Goal: Information Seeking & Learning: Learn about a topic

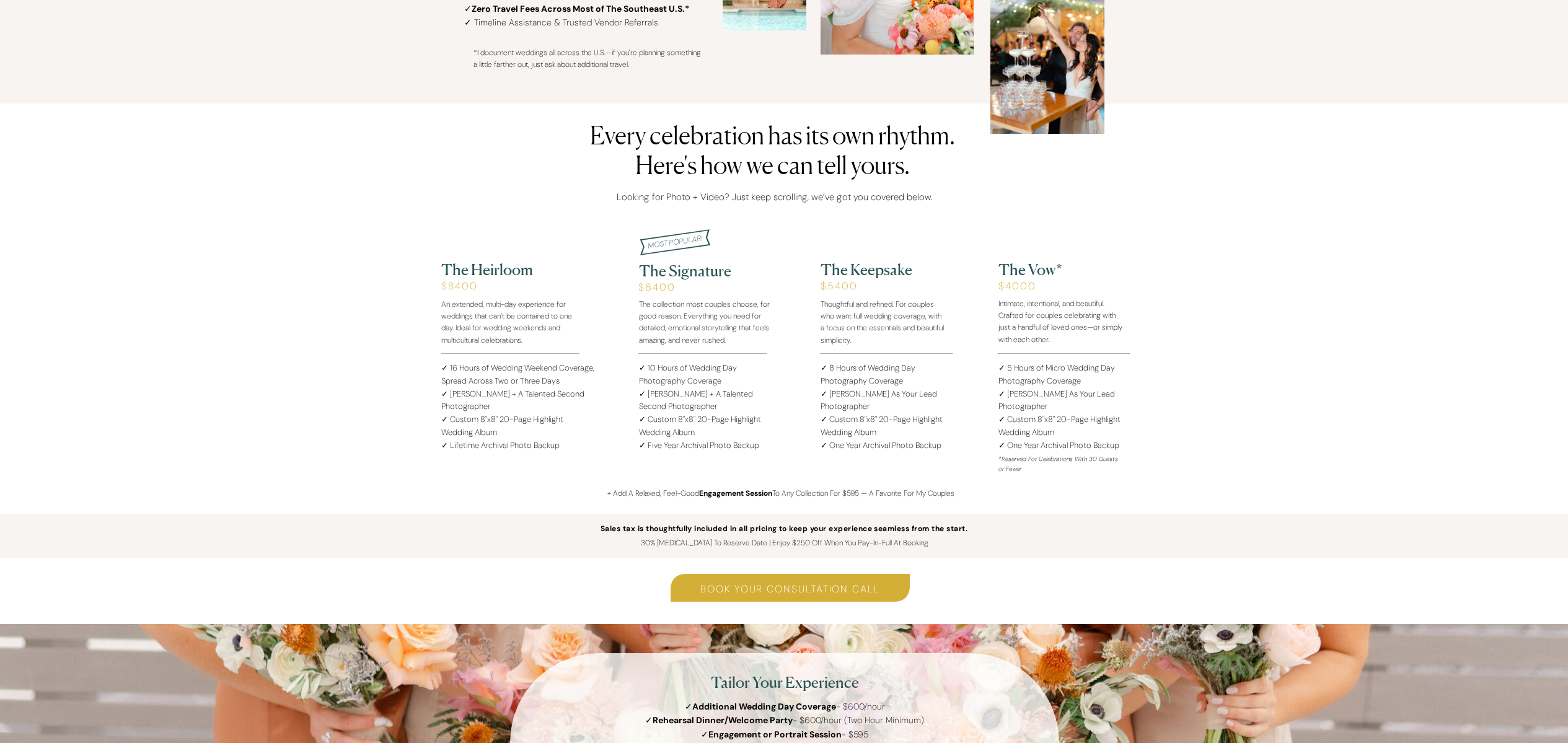
scroll to position [1292, 0]
drag, startPoint x: 683, startPoint y: 404, endPoint x: 641, endPoint y: 394, distance: 43.2
click at [641, 394] on p "✓ 10 Hours of Wedding Day Photography Coverage ✓ [PERSON_NAME] + A Talented Sec…" at bounding box center [705, 405] width 131 height 86
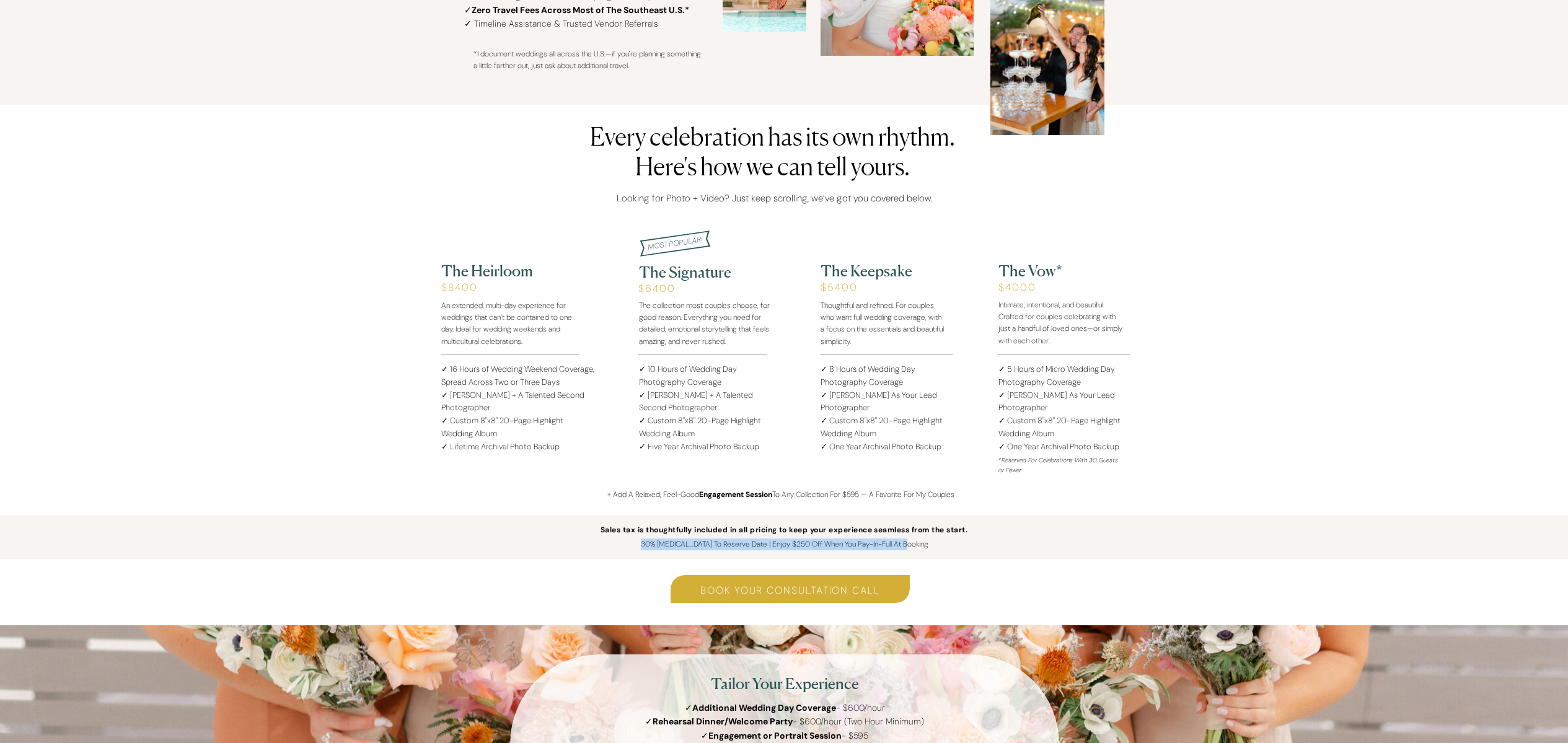
drag, startPoint x: 900, startPoint y: 543, endPoint x: 653, endPoint y: 544, distance: 247.0
click at [653, 544] on p "30% [MEDICAL_DATA] To Reserve Date | Enjoy $250 Off When You Pay-In-Full At Boo…" at bounding box center [784, 544] width 357 height 12
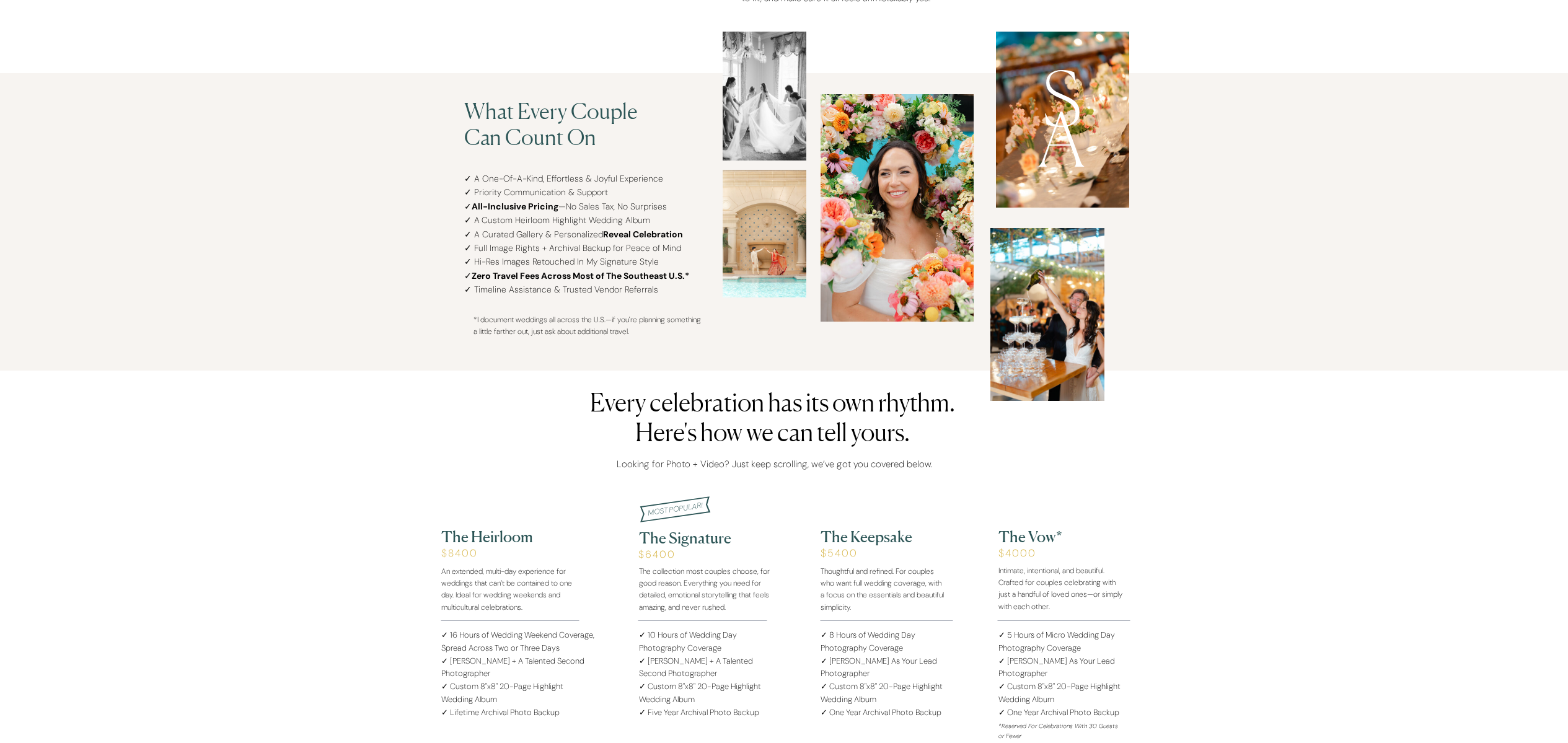
scroll to position [1020, 0]
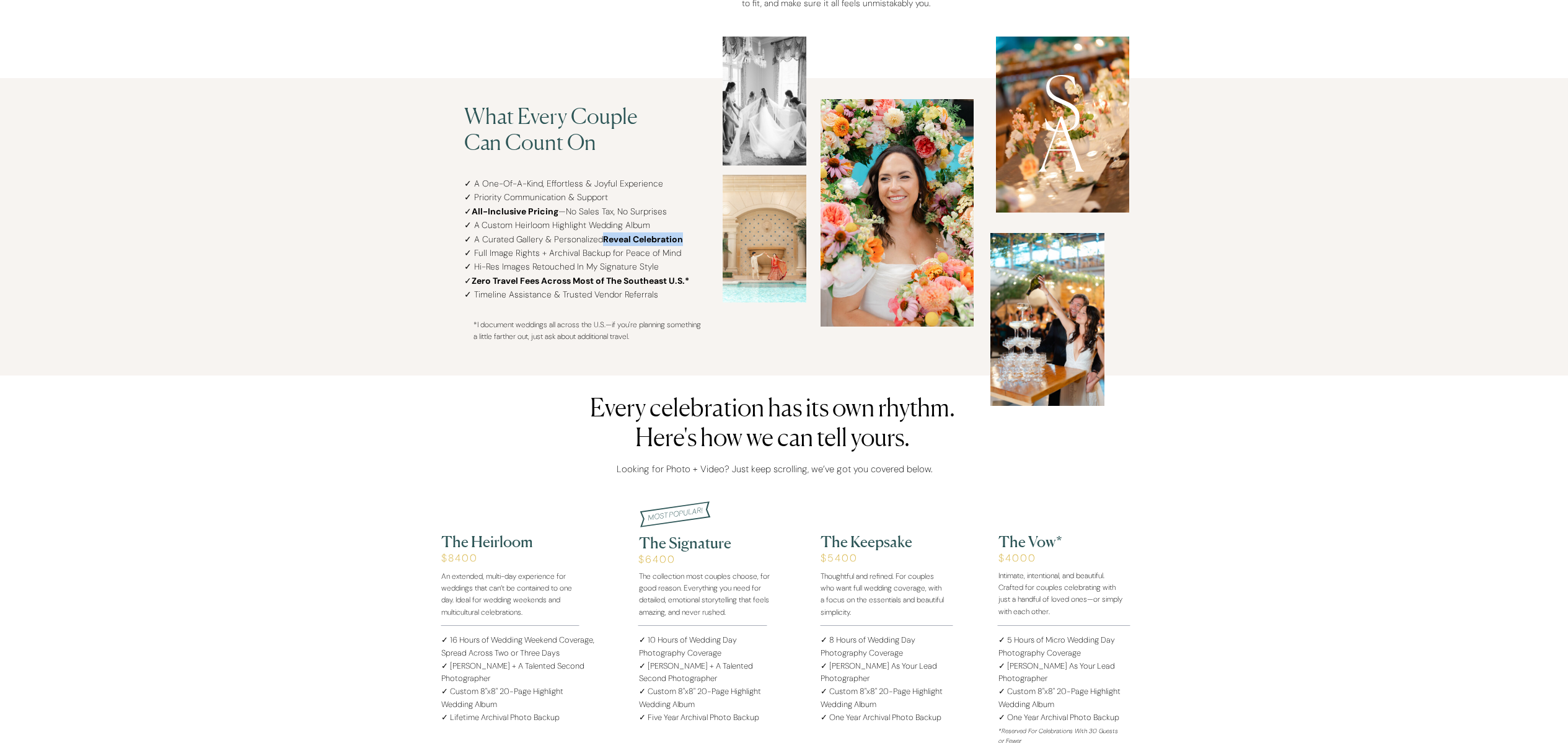
drag, startPoint x: 669, startPoint y: 240, endPoint x: 598, endPoint y: 241, distance: 71.0
click at [598, 241] on p "✓ A One-Of-A-Kind, Effortless & Joyful Experience ✓ Priority Communication & Su…" at bounding box center [615, 244] width 301 height 134
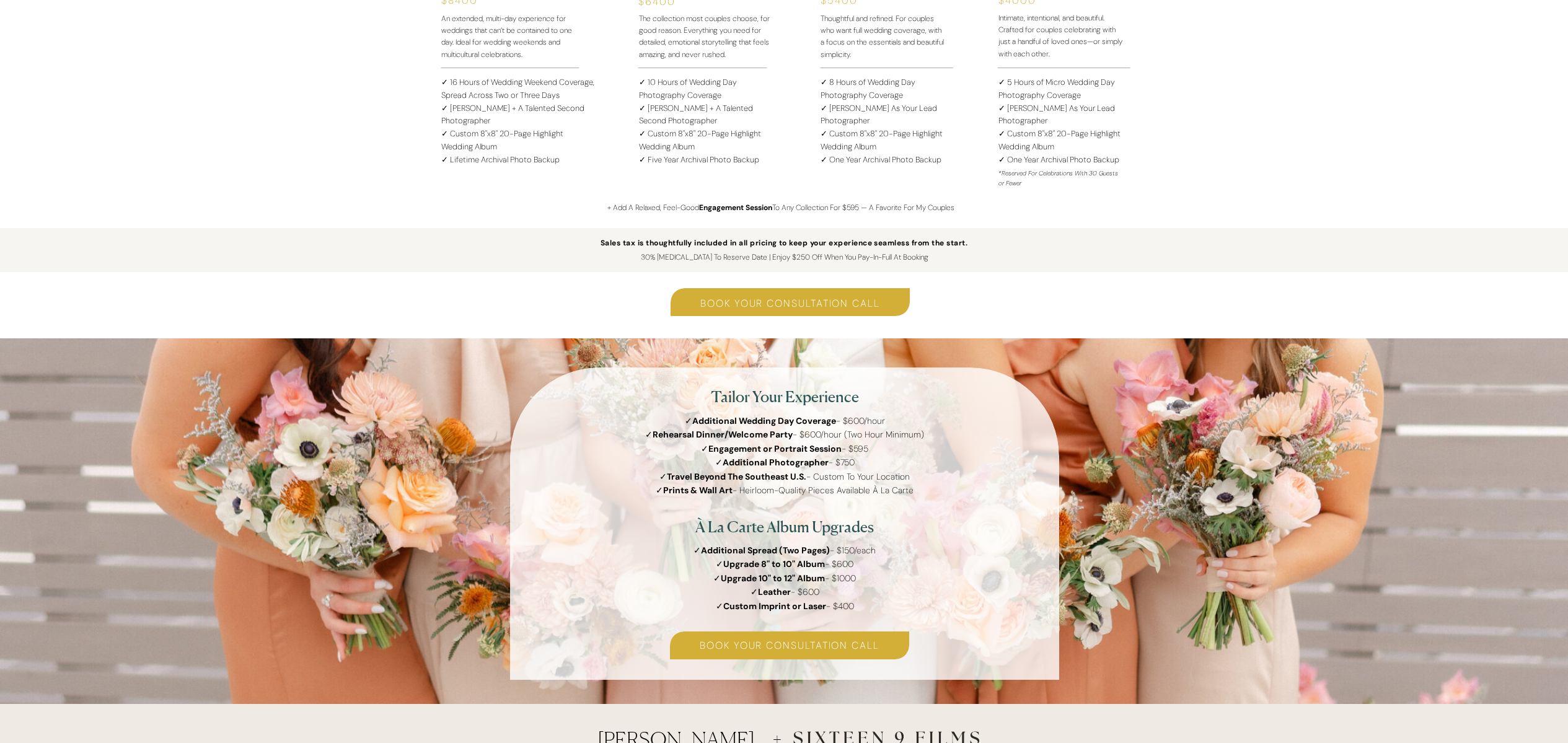
scroll to position [1589, 0]
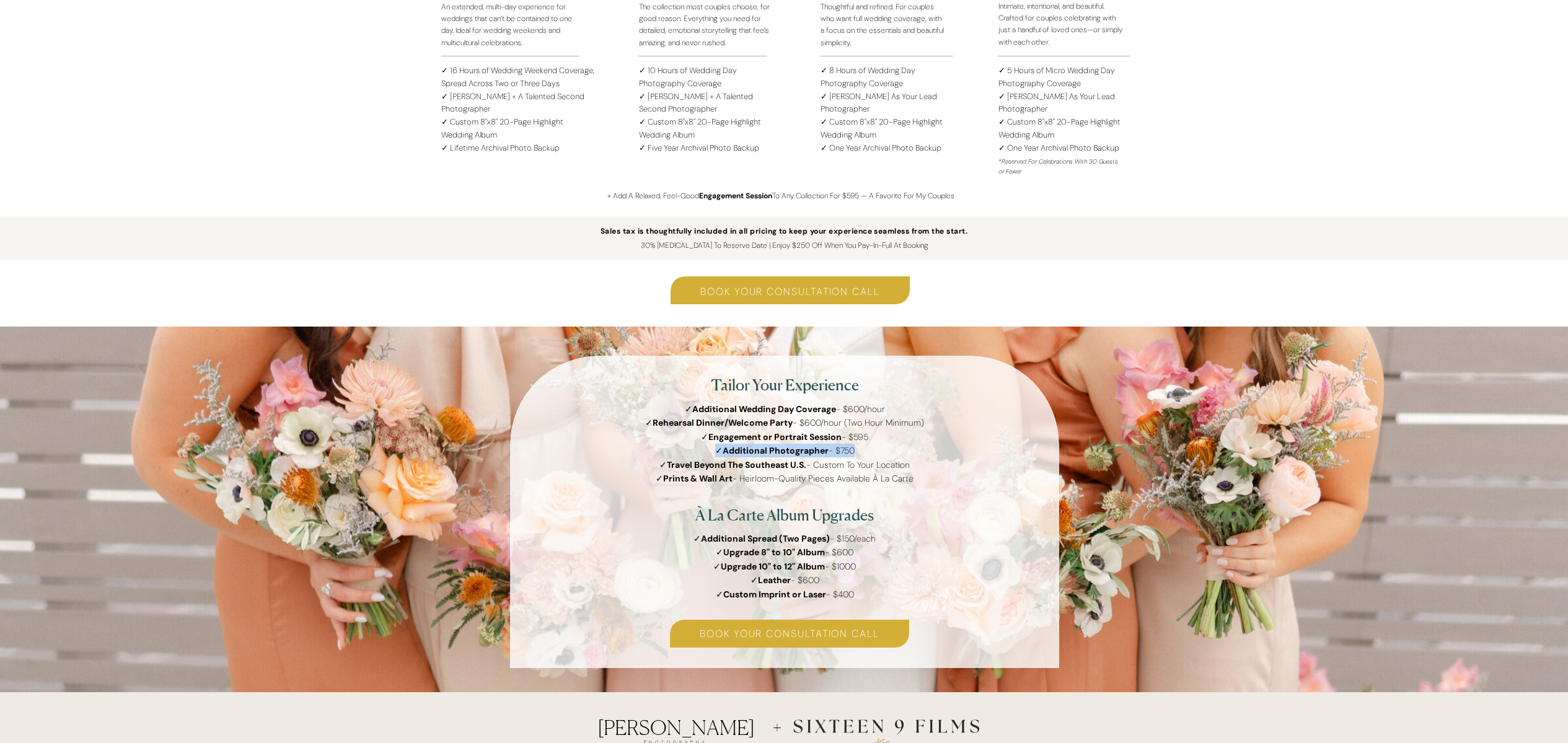
drag, startPoint x: 850, startPoint y: 452, endPoint x: 777, endPoint y: 452, distance: 73.0
click at [713, 451] on p "✓ Additional Wedding Day Coverage - $600/hour ✓ Rehearsal Dinner/Welcome Party …" at bounding box center [784, 460] width 549 height 117
click at [900, 448] on p "✓ Additional Wedding Day Coverage - $600/hour ✓ Rehearsal Dinner/Welcome Party …" at bounding box center [784, 460] width 549 height 117
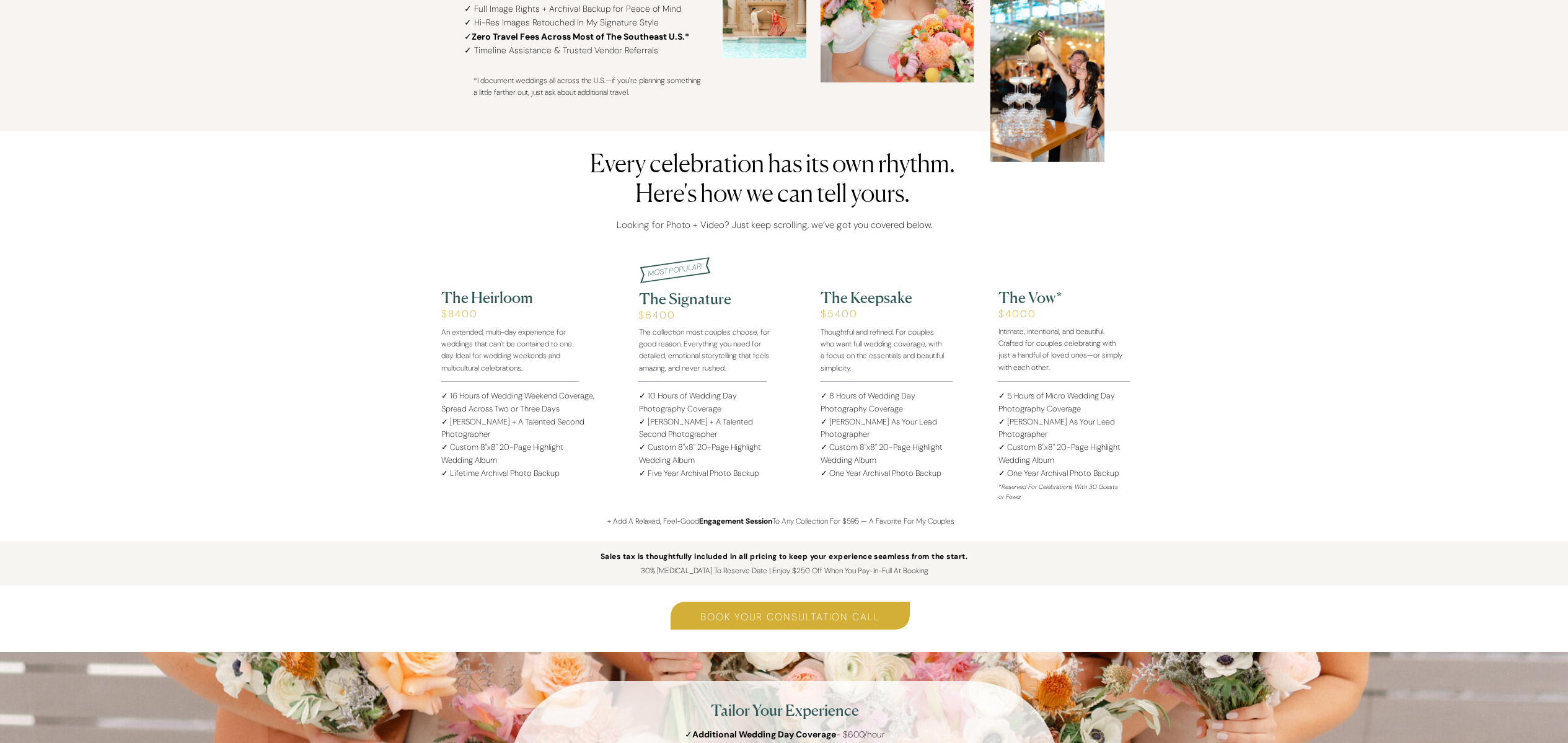
scroll to position [1245, 0]
